Goal: Task Accomplishment & Management: Use online tool/utility

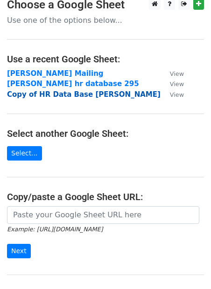
scroll to position [10, 0]
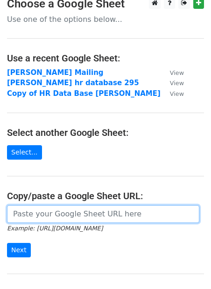
click at [52, 211] on input "url" at bounding box center [103, 214] width 192 height 18
paste input "https://docs.google.com/spreadsheets/d/1k_TNlGfGwPPPLUO0ZBuTDXBE6CasCwRa4S9VjD9…"
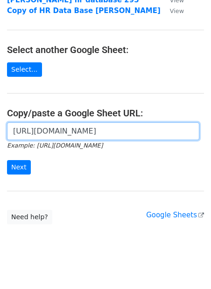
scroll to position [95, 0]
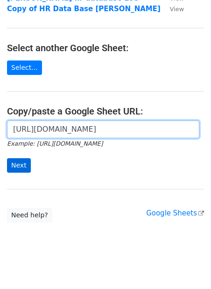
type input "https://docs.google.com/spreadsheets/d/1k_TNlGfGwPPPLUO0ZBuTDXBE6CasCwRa4S9VjD9…"
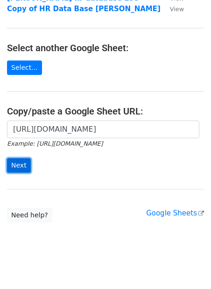
click at [19, 168] on input "Next" at bounding box center [19, 165] width 24 height 14
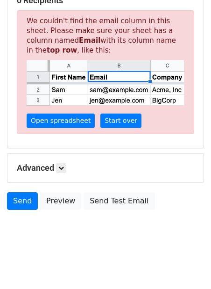
scroll to position [188, 0]
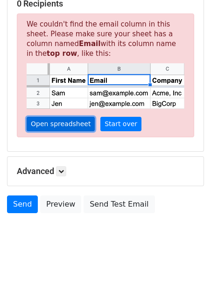
click at [61, 122] on link "Open spreadsheet" at bounding box center [61, 124] width 68 height 14
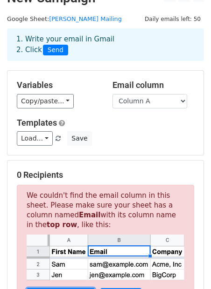
scroll to position [0, 0]
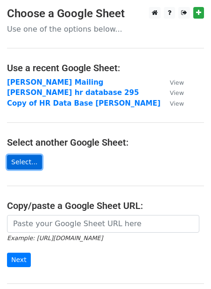
click at [38, 165] on link "Select..." at bounding box center [24, 162] width 35 height 14
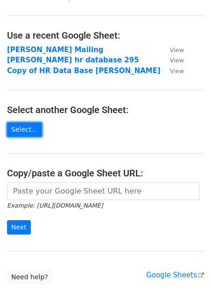
scroll to position [37, 0]
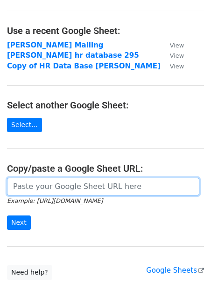
click at [79, 183] on input "url" at bounding box center [103, 187] width 192 height 18
paste input "[URL][DOMAIN_NAME]"
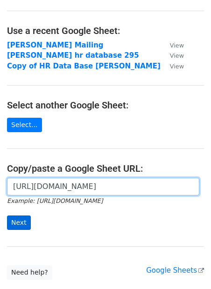
type input "[URL][DOMAIN_NAME]"
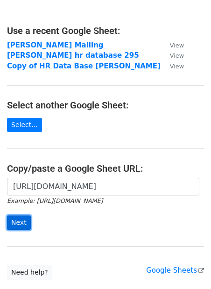
click at [20, 222] on input "Next" at bounding box center [19, 223] width 24 height 14
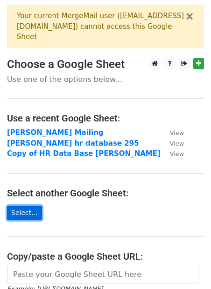
click at [21, 216] on link "Select..." at bounding box center [24, 213] width 35 height 14
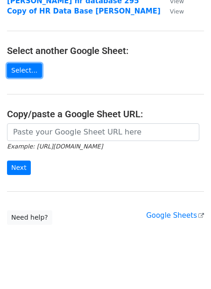
scroll to position [145, 0]
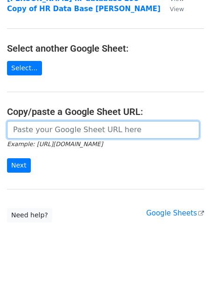
click at [69, 126] on input "url" at bounding box center [103, 130] width 192 height 18
paste input "https://docs.google.com/spreadsheets/d/1Za4nplfk15IPW4Aeh0DlHBlpOEDkBXTzGs_Xe5V…"
type input "https://docs.google.com/spreadsheets/d/1Za4nplfk15IPW4Aeh0DlHBlpOEDkBXTzGs_Xe5V…"
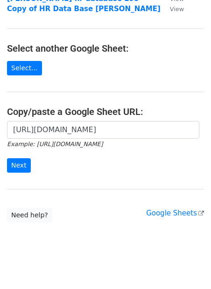
scroll to position [0, 0]
click at [17, 175] on div "https://docs.google.com/spreadsheets/d/1Za4nplfk15IPW4Aeh0DlHBlpOEDkBXTzGs_Xe5V…" at bounding box center [105, 151] width 211 height 61
click at [17, 163] on input "Next" at bounding box center [19, 165] width 24 height 14
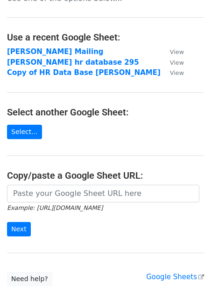
scroll to position [93, 0]
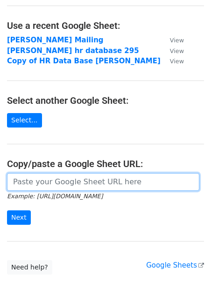
click at [27, 183] on input "url" at bounding box center [103, 182] width 192 height 18
paste input "https://docs.google.com/spreadsheets/d/1Za4nplfk15IPW4Aeh0DlHBlpOEDkBXTzGs_Xe5V…"
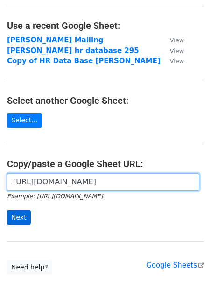
type input "https://docs.google.com/spreadsheets/d/1Za4nplfk15IPW4Aeh0DlHBlpOEDkBXTzGs_Xe5V…"
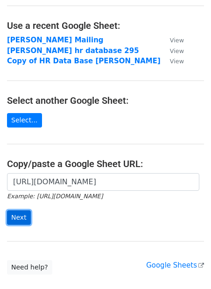
scroll to position [0, 0]
click at [16, 213] on input "Next" at bounding box center [19, 218] width 24 height 14
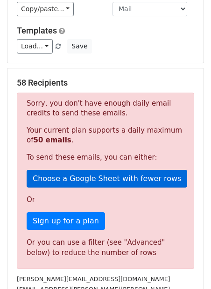
scroll to position [35, 0]
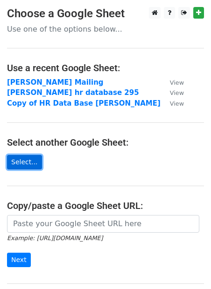
click at [35, 161] on link "Select..." at bounding box center [24, 162] width 35 height 14
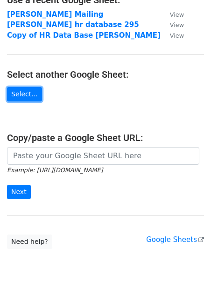
scroll to position [82, 0]
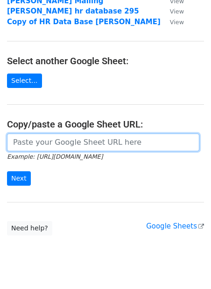
click at [152, 151] on input "url" at bounding box center [103, 143] width 192 height 18
paste input "https://docs.google.com/spreadsheets/d/1Za4nplfk15IPW4Aeh0DlHBlpOEDkBXTzGs_Xe5V…"
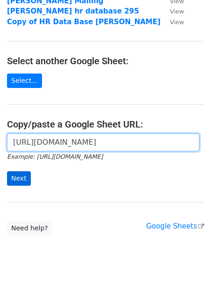
type input "https://docs.google.com/spreadsheets/d/1Za4nplfk15IPW4Aeh0DlHBlpOEDkBXTzGs_Xe5V…"
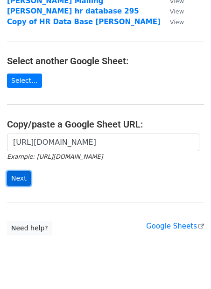
click at [23, 179] on input "Next" at bounding box center [19, 178] width 24 height 14
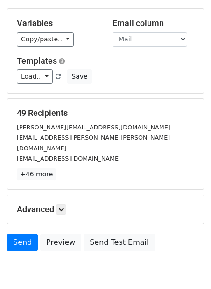
scroll to position [87, 0]
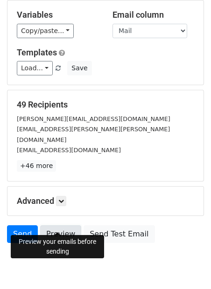
click at [68, 225] on link "Preview" at bounding box center [60, 234] width 41 height 18
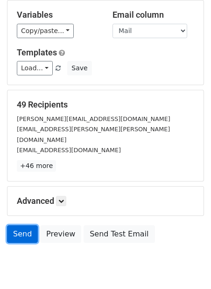
click at [16, 225] on link "Send" at bounding box center [22, 234] width 31 height 18
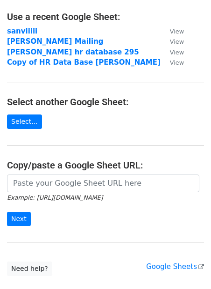
scroll to position [61, 0]
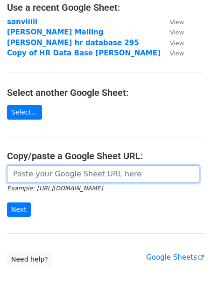
click at [53, 175] on input "url" at bounding box center [103, 174] width 192 height 18
paste input "[URL][DOMAIN_NAME]"
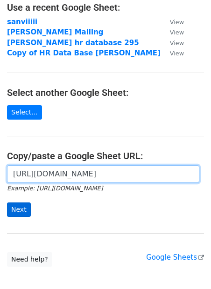
type input "[URL][DOMAIN_NAME]"
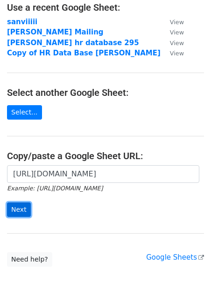
click at [14, 206] on input "Next" at bounding box center [19, 210] width 24 height 14
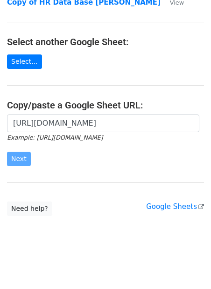
scroll to position [113, 0]
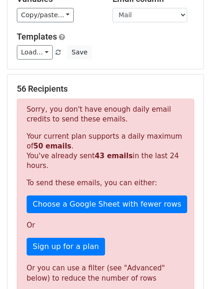
scroll to position [112, 0]
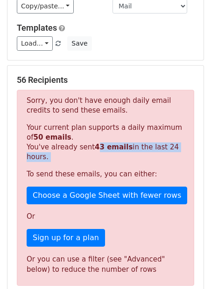
drag, startPoint x: 96, startPoint y: 147, endPoint x: 84, endPoint y: 170, distance: 25.8
click at [85, 170] on div "Sorry, you don't have enough daily email credits to send these emails. Your cur…" at bounding box center [105, 188] width 177 height 196
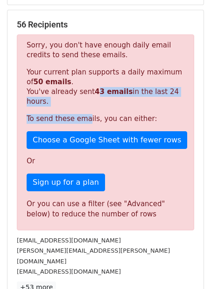
scroll to position [217, 0]
